Goal: Book appointment/travel/reservation

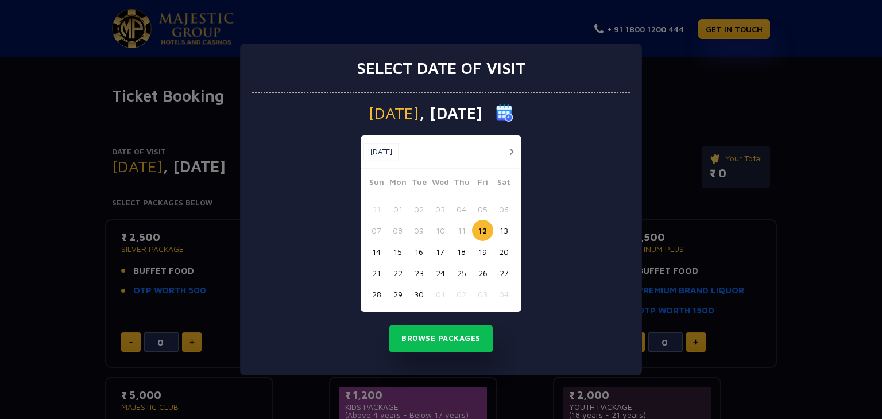
click at [377, 249] on button "14" at bounding box center [376, 251] width 21 height 21
click at [432, 332] on button "Browse Packages" at bounding box center [440, 338] width 103 height 26
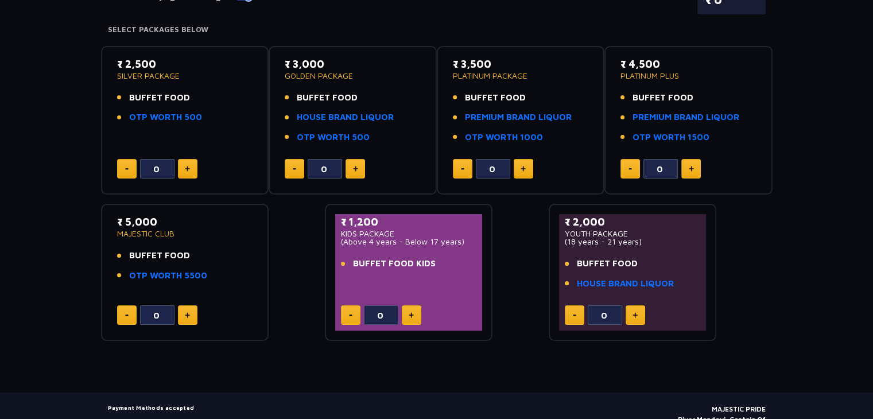
scroll to position [166, 0]
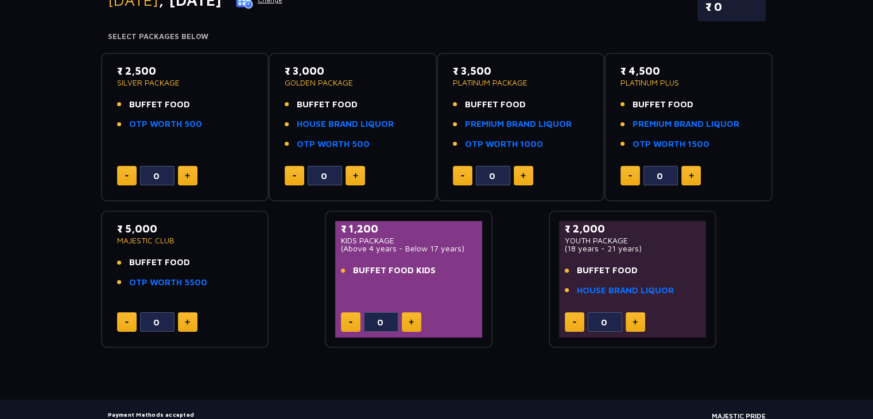
click at [498, 98] on span "BUFFET FOOD" at bounding box center [495, 104] width 61 height 13
click at [530, 177] on button at bounding box center [524, 176] width 20 height 20
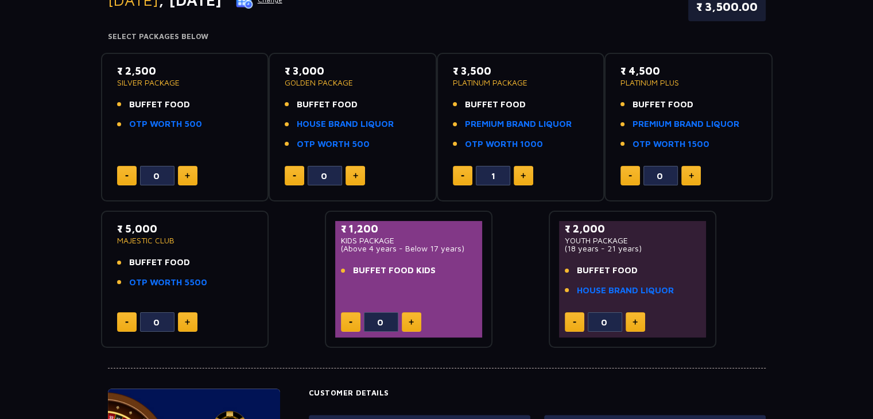
click at [524, 176] on img at bounding box center [523, 176] width 5 height 6
type input "4"
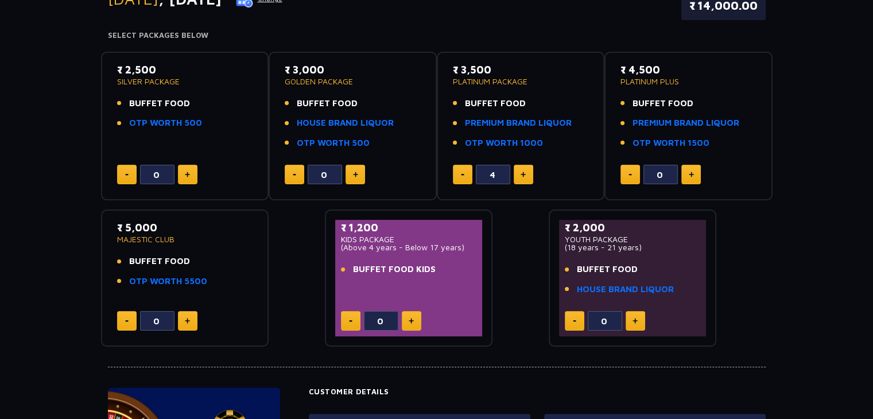
scroll to position [163, 0]
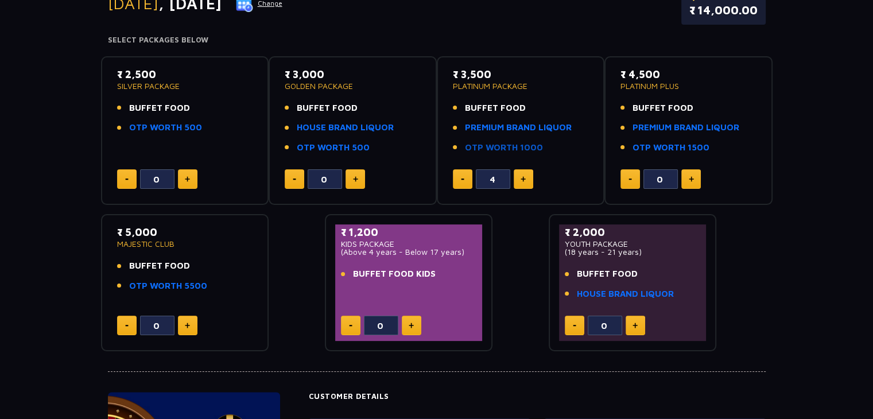
click at [514, 150] on link "OTP WORTH 1000" at bounding box center [504, 147] width 78 height 13
